Goal: Information Seeking & Learning: Learn about a topic

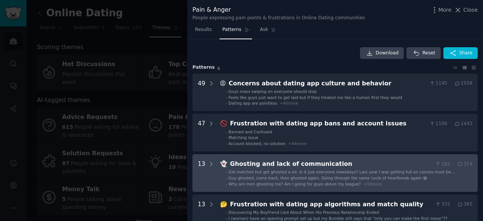
scroll to position [23, 0]
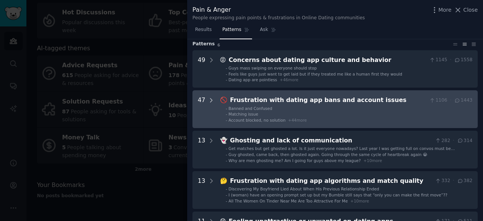
click at [211, 102] on icon at bounding box center [212, 100] width 2 height 4
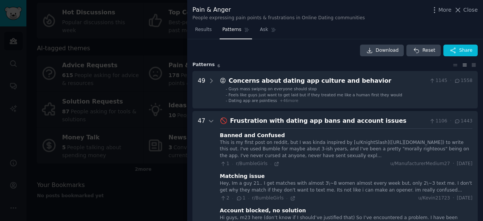
scroll to position [0, 0]
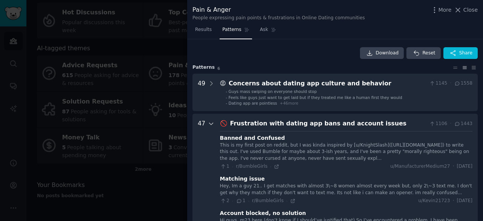
click at [210, 123] on icon at bounding box center [211, 123] width 7 height 7
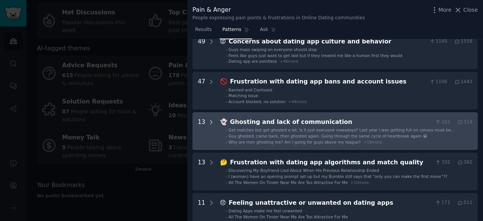
scroll to position [76, 0]
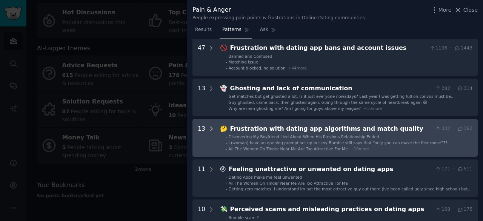
click at [210, 129] on icon at bounding box center [211, 128] width 7 height 7
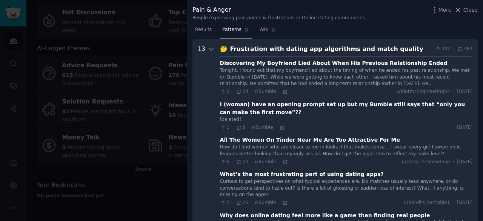
scroll to position [193, 0]
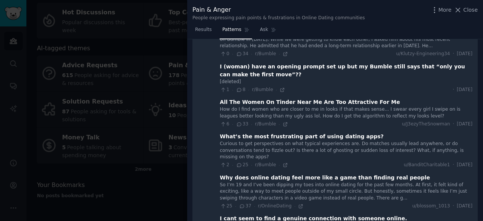
click at [315, 139] on div "What’s the most frustrating part of using dating apps?" at bounding box center [302, 137] width 164 height 8
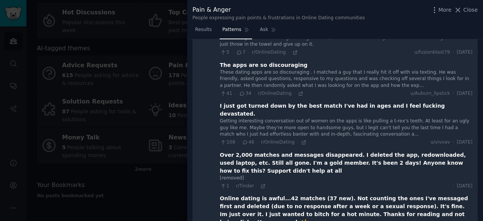
scroll to position [457, 0]
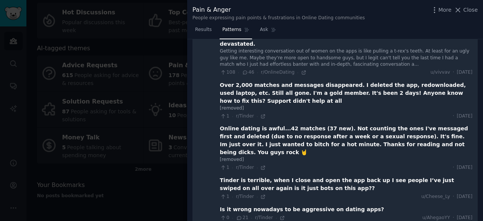
click at [193, 120] on quality "13 🤔 Frustration with dating app algorithms and match quality 332 · 382 Discove…" at bounding box center [335, 1] width 285 height 529
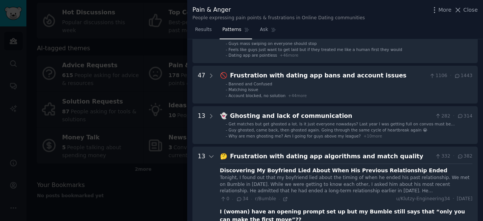
scroll to position [76, 0]
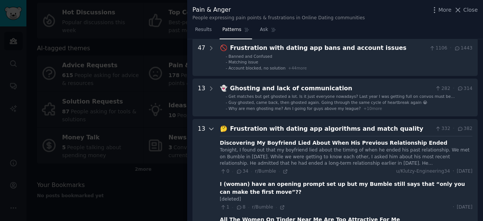
click at [212, 129] on icon at bounding box center [211, 128] width 7 height 7
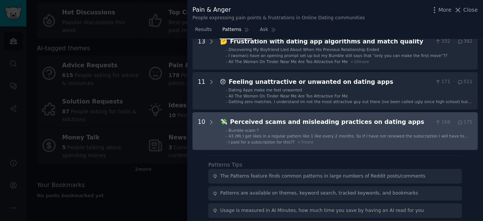
scroll to position [151, 0]
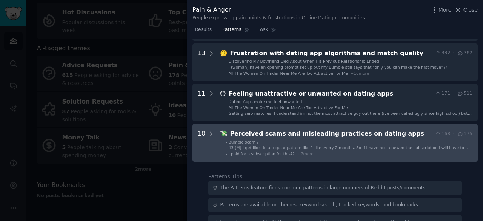
click at [214, 134] on apps "10 💸 Perceived scams and misleading practices on dating apps 168 · 175 - Bumble…" at bounding box center [335, 143] width 285 height 38
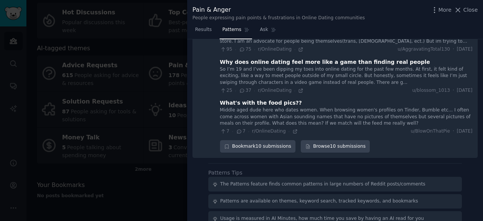
scroll to position [538, 0]
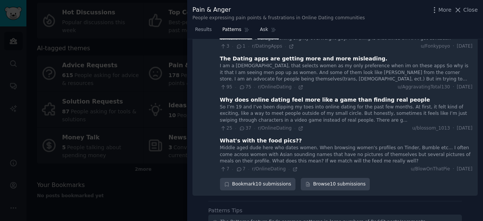
click at [265, 34] on link "Ask" at bounding box center [269, 31] width 22 height 15
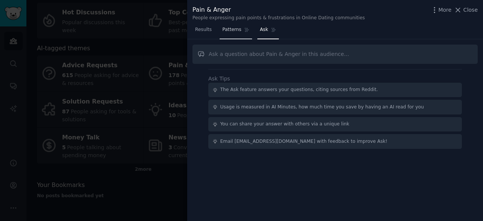
click at [233, 32] on span "Patterns" at bounding box center [231, 29] width 19 height 7
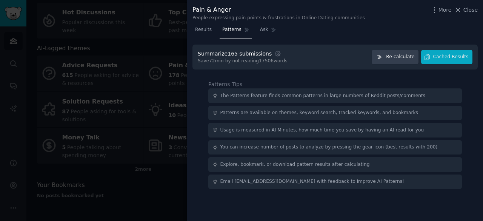
click at [257, 53] on div "Summarize 165 submissions" at bounding box center [235, 54] width 74 height 8
click at [257, 55] on div "Summarize 165 submissions" at bounding box center [235, 54] width 74 height 8
click at [412, 59] on span "Re-calculate" at bounding box center [400, 57] width 28 height 7
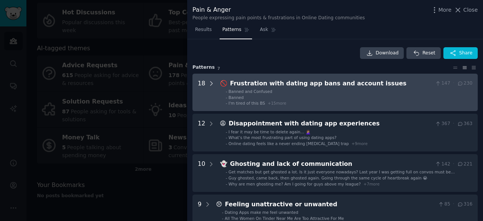
click at [211, 85] on icon at bounding box center [211, 83] width 7 height 7
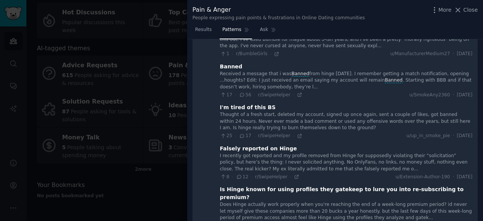
scroll to position [34, 0]
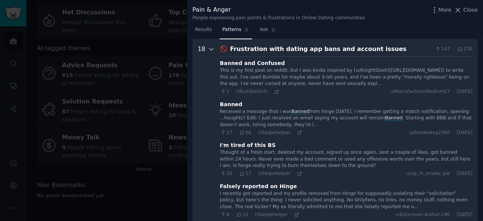
click at [208, 50] on icon at bounding box center [211, 49] width 7 height 7
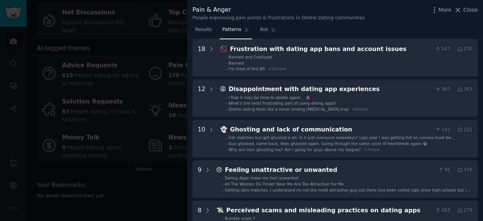
click at [157, 109] on div at bounding box center [241, 110] width 483 height 221
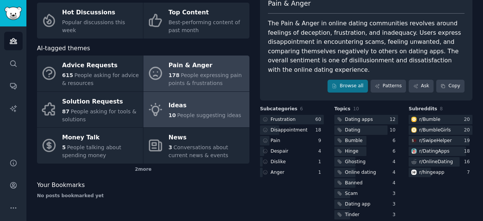
click at [170, 110] on div "Ideas" at bounding box center [205, 106] width 73 height 12
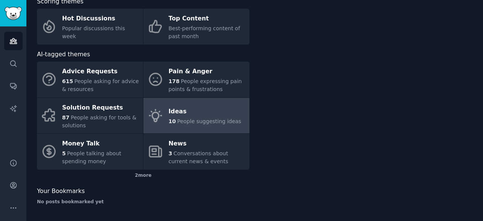
scroll to position [45, 0]
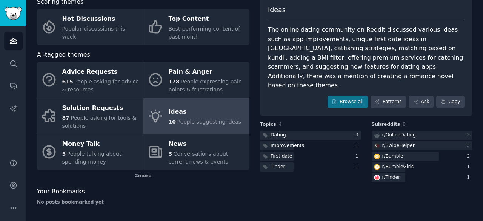
click at [352, 43] on div "The online dating community on Reddit discussed various ideas such as app impro…" at bounding box center [366, 57] width 197 height 65
copy div "kundli"
click at [296, 103] on div "Ideas The online dating community on Reddit discussed various ideas such as app…" at bounding box center [366, 56] width 213 height 119
click at [384, 96] on link "Patterns" at bounding box center [388, 102] width 35 height 13
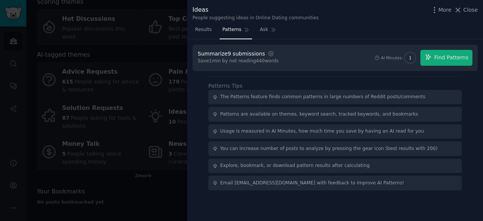
click at [305, 61] on div "Summarize 9 submissions Settings Save 1 min by not reading 440 words AI Minutes…" at bounding box center [335, 58] width 275 height 16
click at [229, 62] on div "Save 1 min by not reading 440 words" at bounding box center [238, 61] width 81 height 7
click at [228, 55] on div "Summarize 9 submissions" at bounding box center [231, 54] width 67 height 8
click at [443, 59] on span "Find Patterns" at bounding box center [452, 58] width 34 height 8
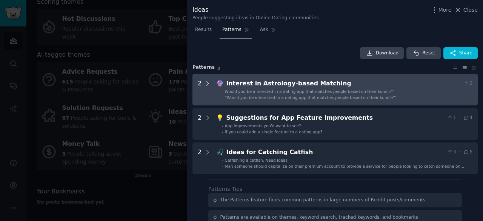
click at [208, 83] on icon at bounding box center [207, 83] width 7 height 7
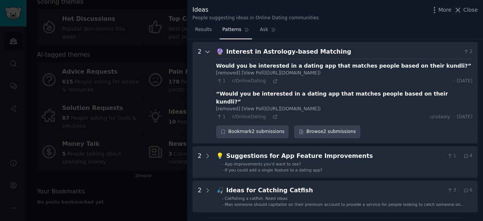
scroll to position [34, 0]
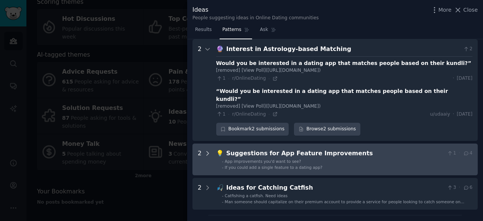
click at [208, 150] on icon at bounding box center [207, 153] width 7 height 7
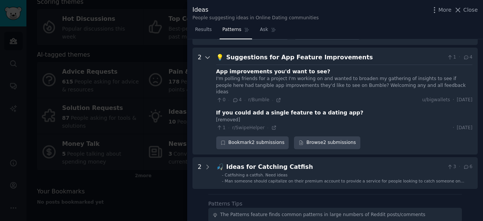
scroll to position [93, 0]
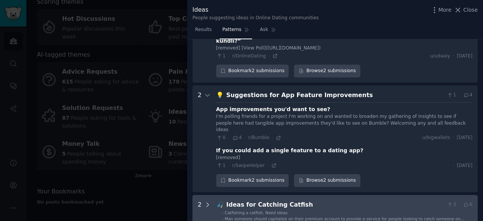
click at [207, 201] on icon at bounding box center [207, 204] width 7 height 7
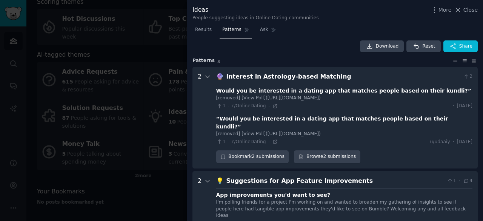
scroll to position [6, 0]
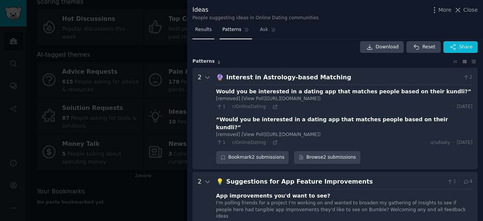
click at [208, 32] on span "Results" at bounding box center [203, 29] width 17 height 7
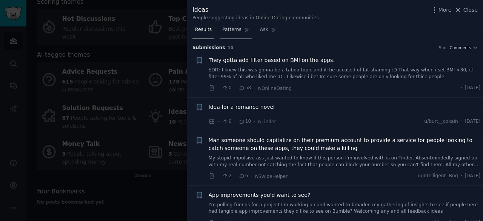
click at [227, 35] on link "Patterns" at bounding box center [236, 31] width 32 height 15
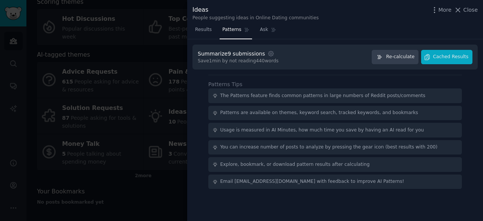
click at [236, 32] on span "Patterns" at bounding box center [231, 29] width 19 height 7
click at [197, 29] on span "Results" at bounding box center [203, 29] width 17 height 7
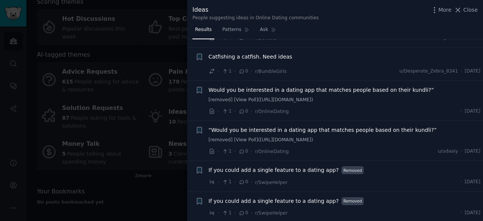
scroll to position [80, 0]
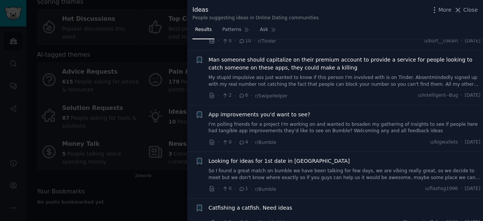
click at [132, 99] on div at bounding box center [241, 110] width 483 height 221
